Goal: Complete application form

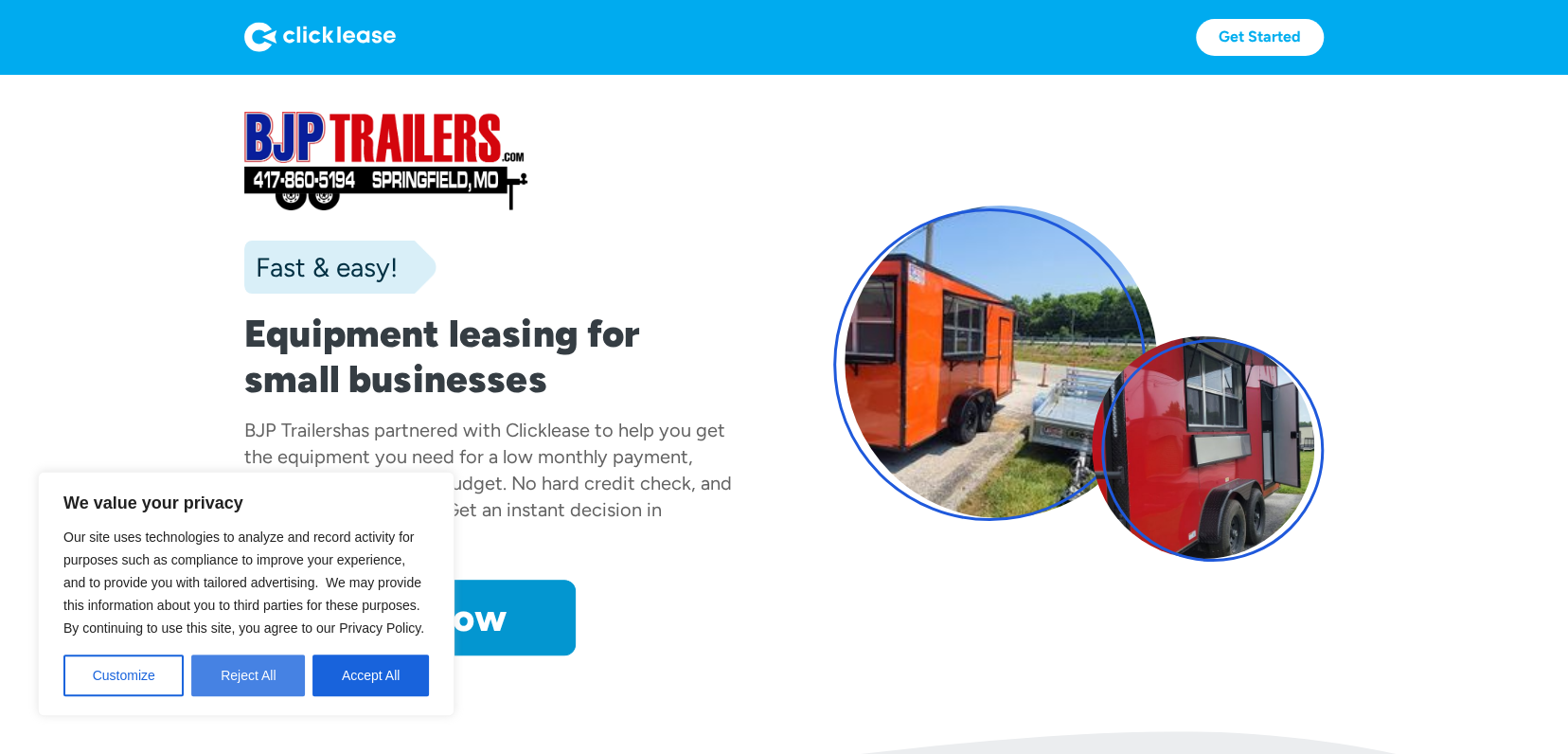
click at [244, 672] on button "Reject All" at bounding box center [248, 675] width 114 height 42
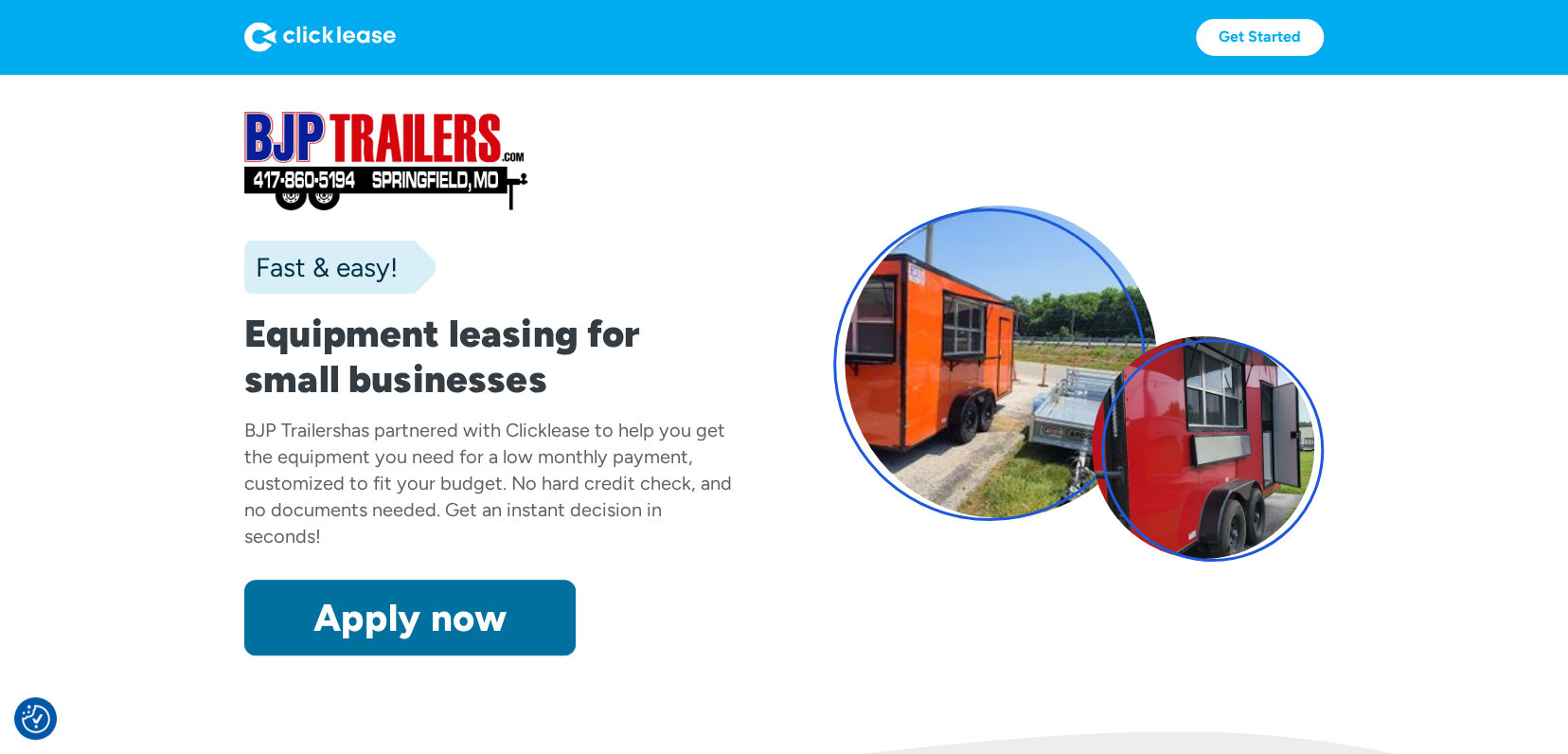
click at [434, 616] on link "Apply now" at bounding box center [410, 618] width 331 height 75
